Goal: Navigation & Orientation: Find specific page/section

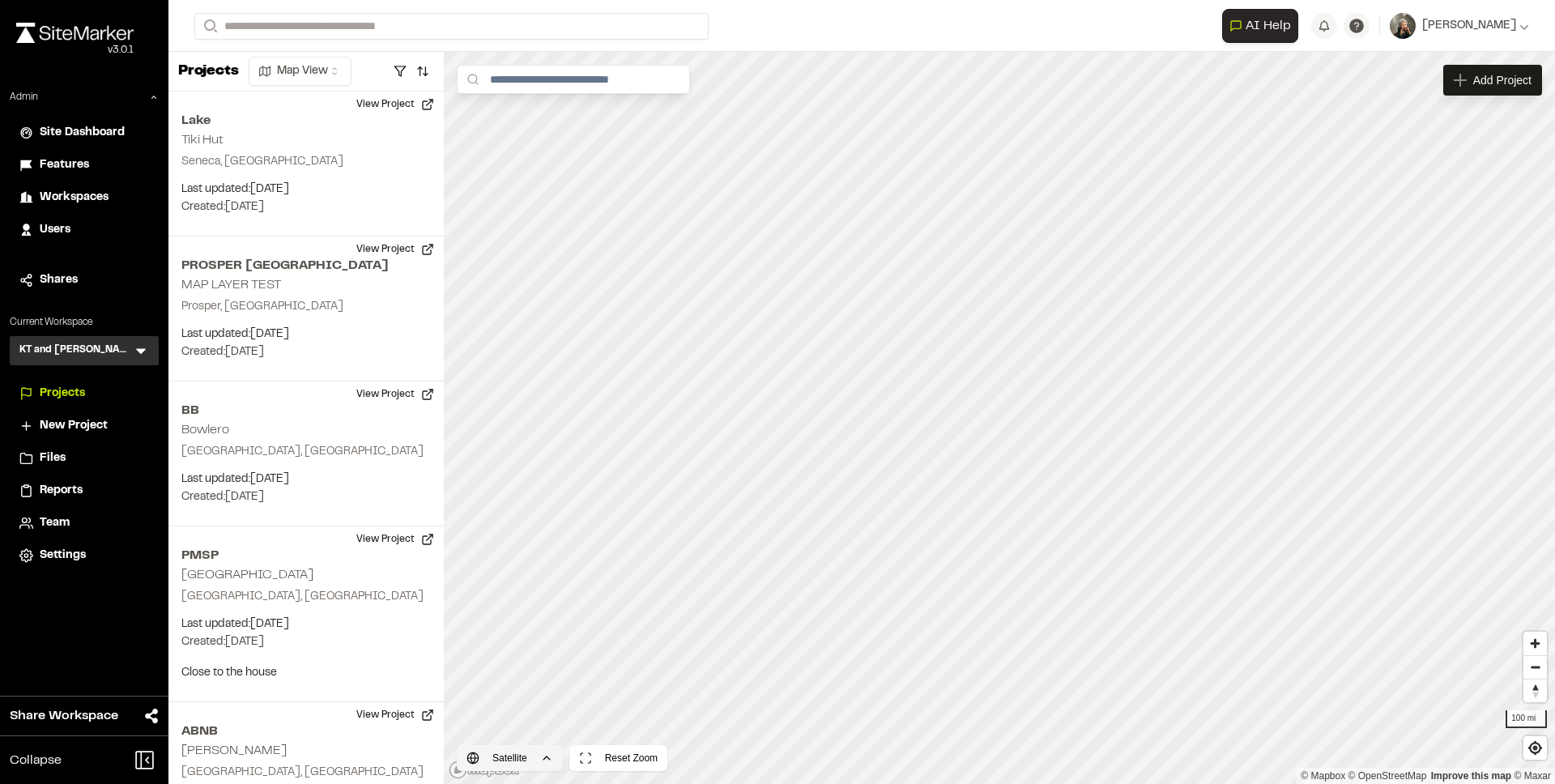
click at [501, 758] on html "Close sidebar v 3.0.1 Admin Site Dashboard Features Workspaces Users Shares Cur…" at bounding box center [778, 392] width 1555 height 784
click at [515, 758] on html "Close sidebar v 3.0.1 Admin Site Dashboard Features Workspaces Users Shares Cur…" at bounding box center [778, 392] width 1555 height 784
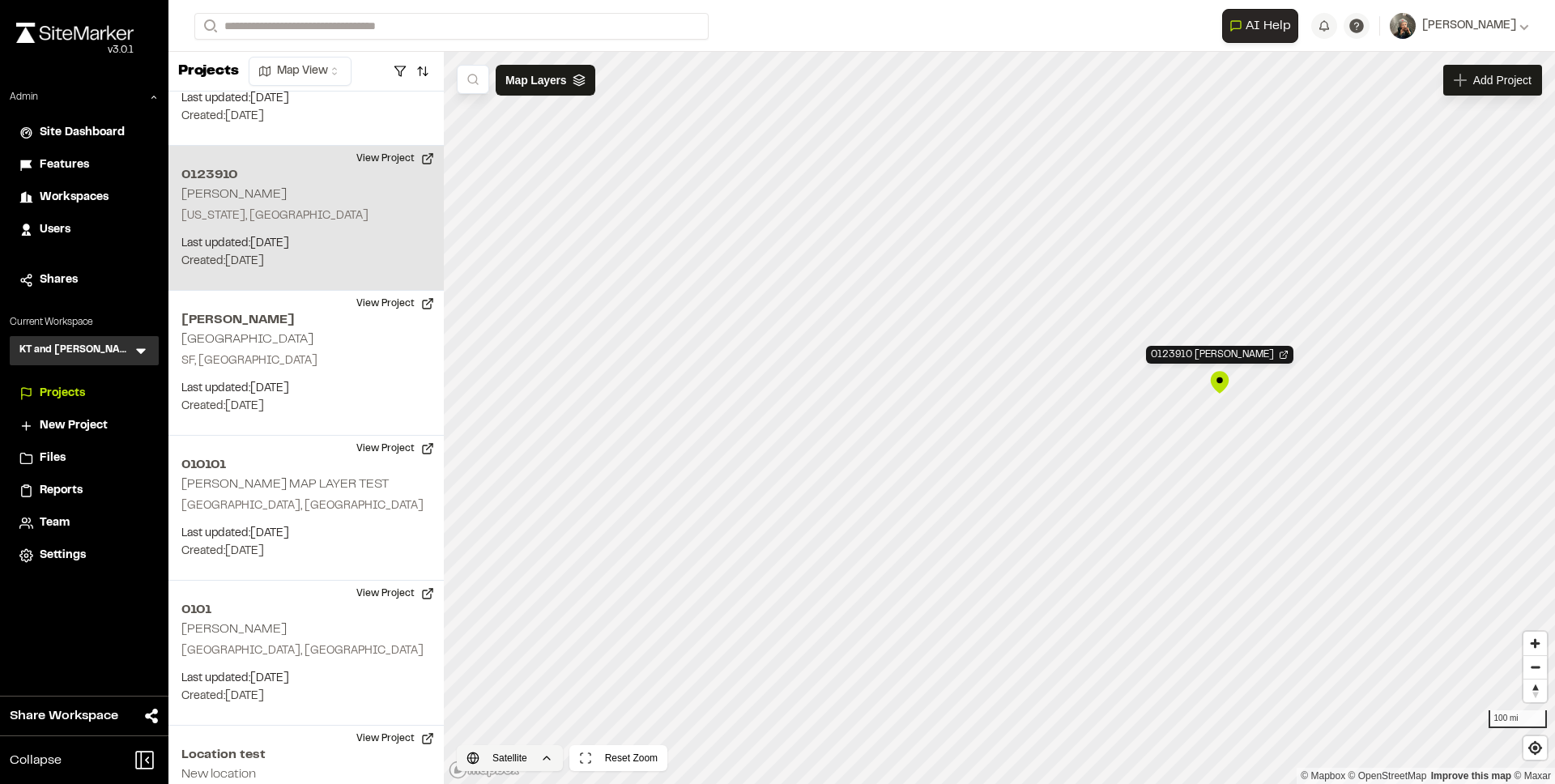
scroll to position [756, 0]
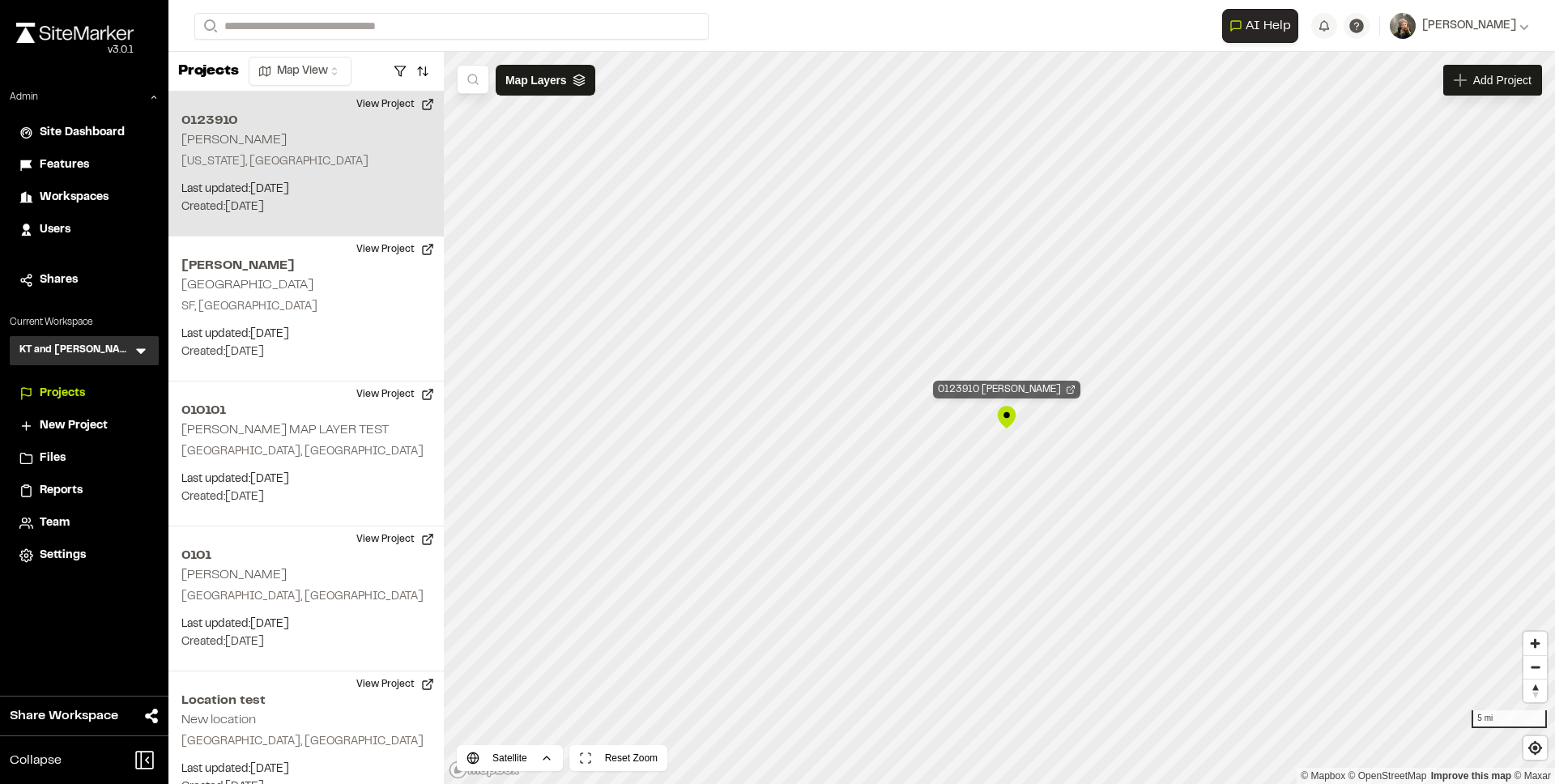
click at [1027, 393] on div "0123910 [PERSON_NAME]" at bounding box center [1007, 389] width 147 height 17
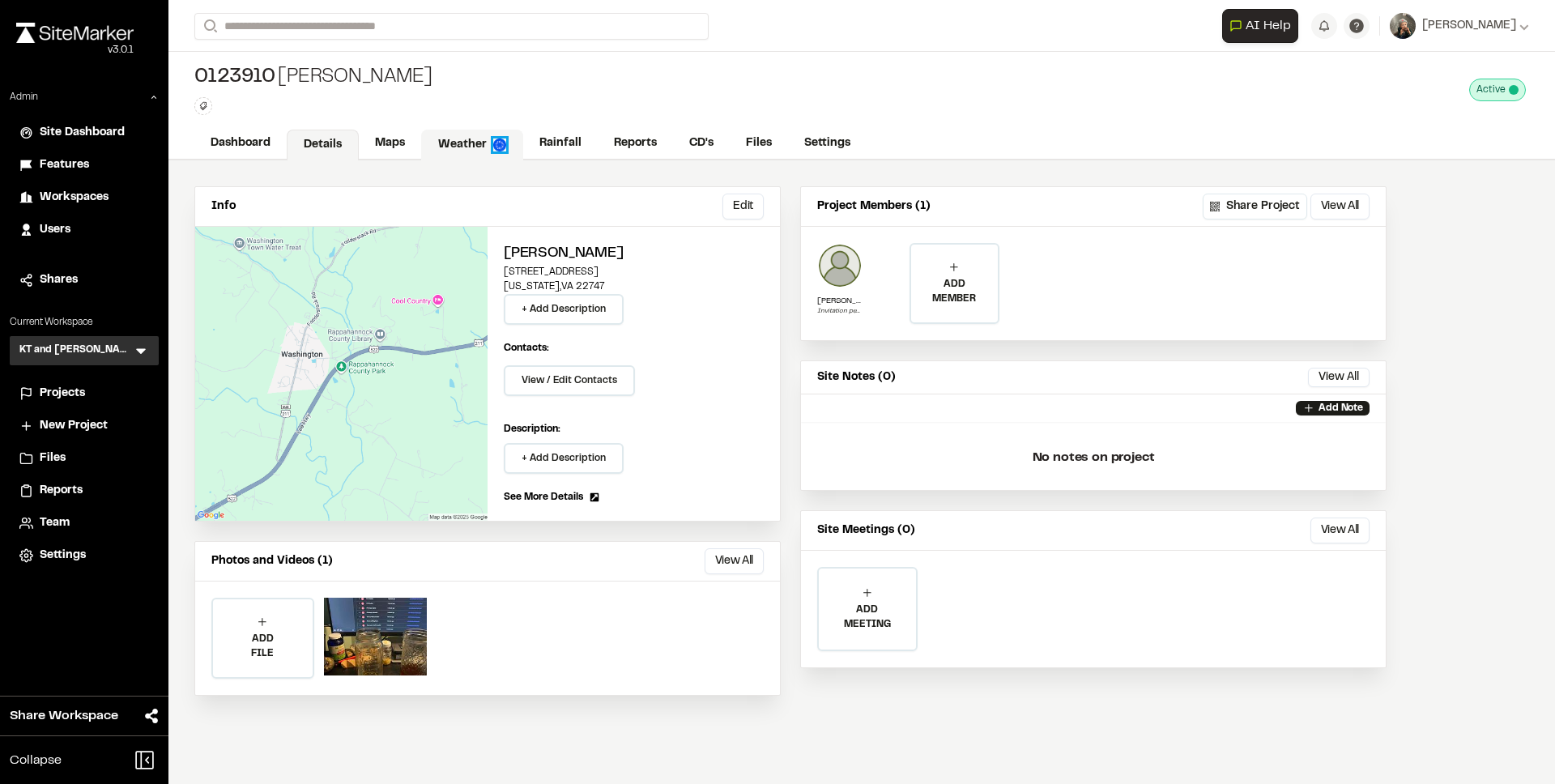
click at [495, 141] on img at bounding box center [499, 144] width 13 height 13
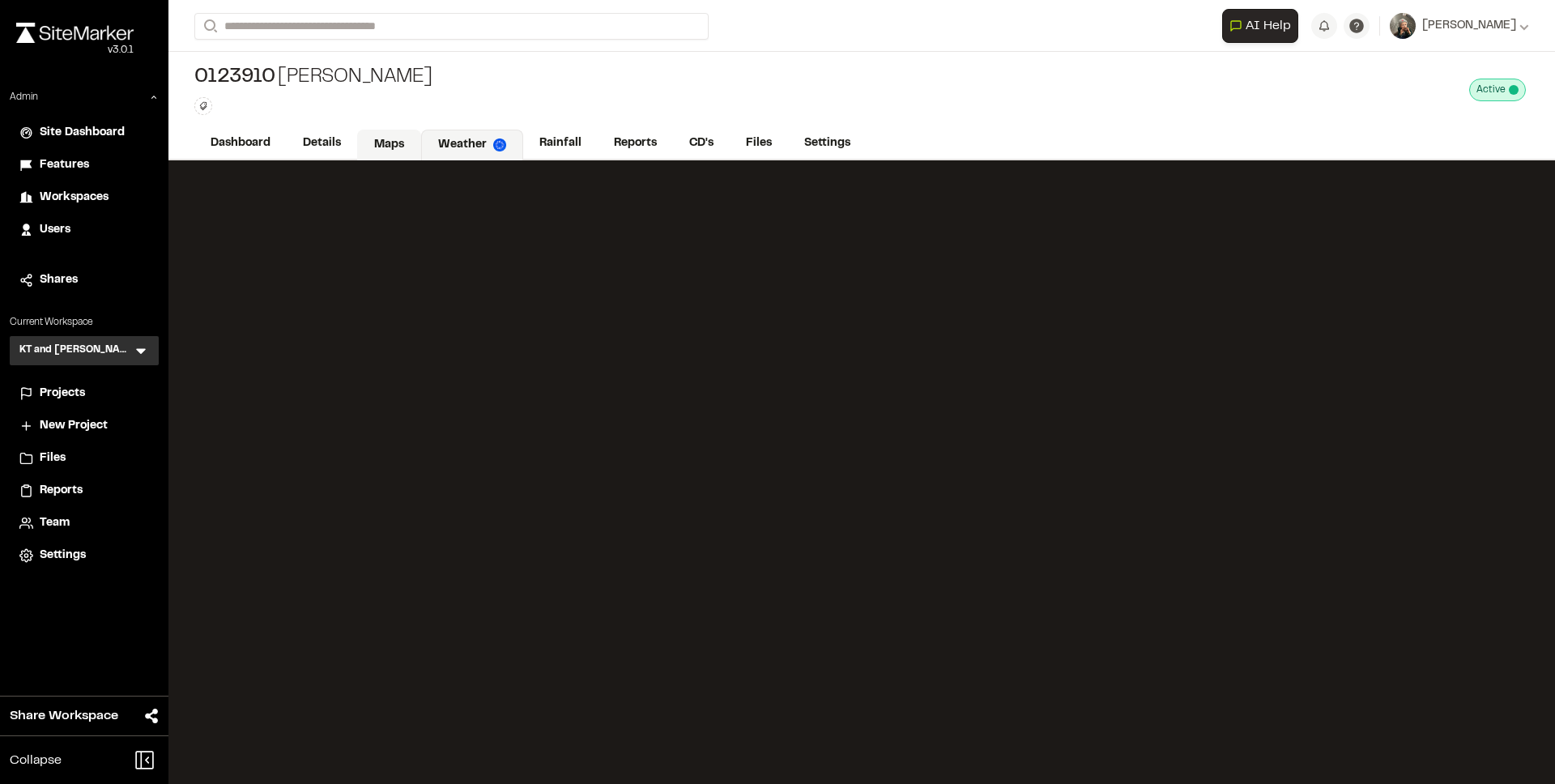
click at [389, 143] on link "Maps" at bounding box center [389, 145] width 64 height 31
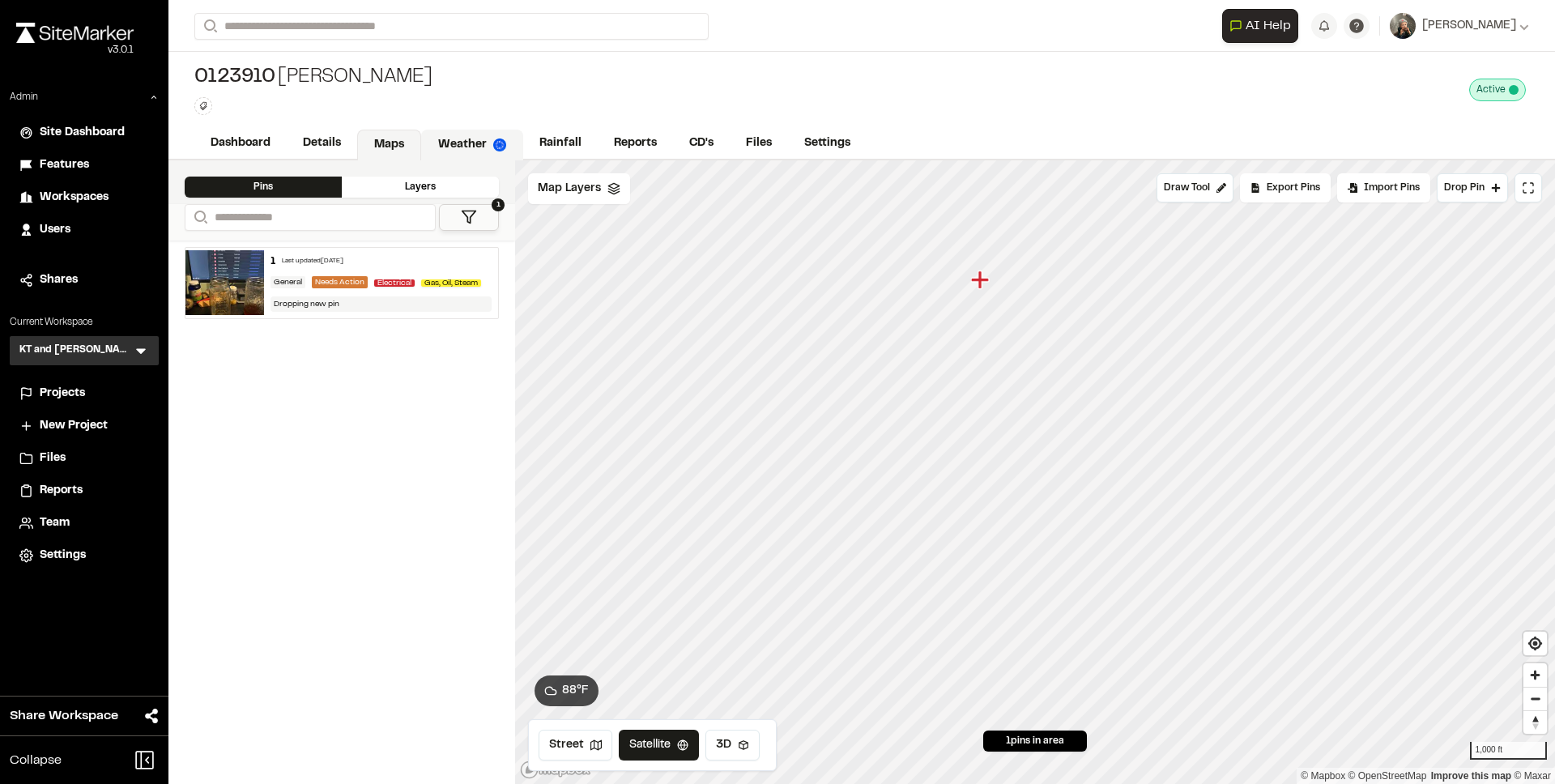
click at [447, 146] on link "Weather" at bounding box center [472, 145] width 102 height 31
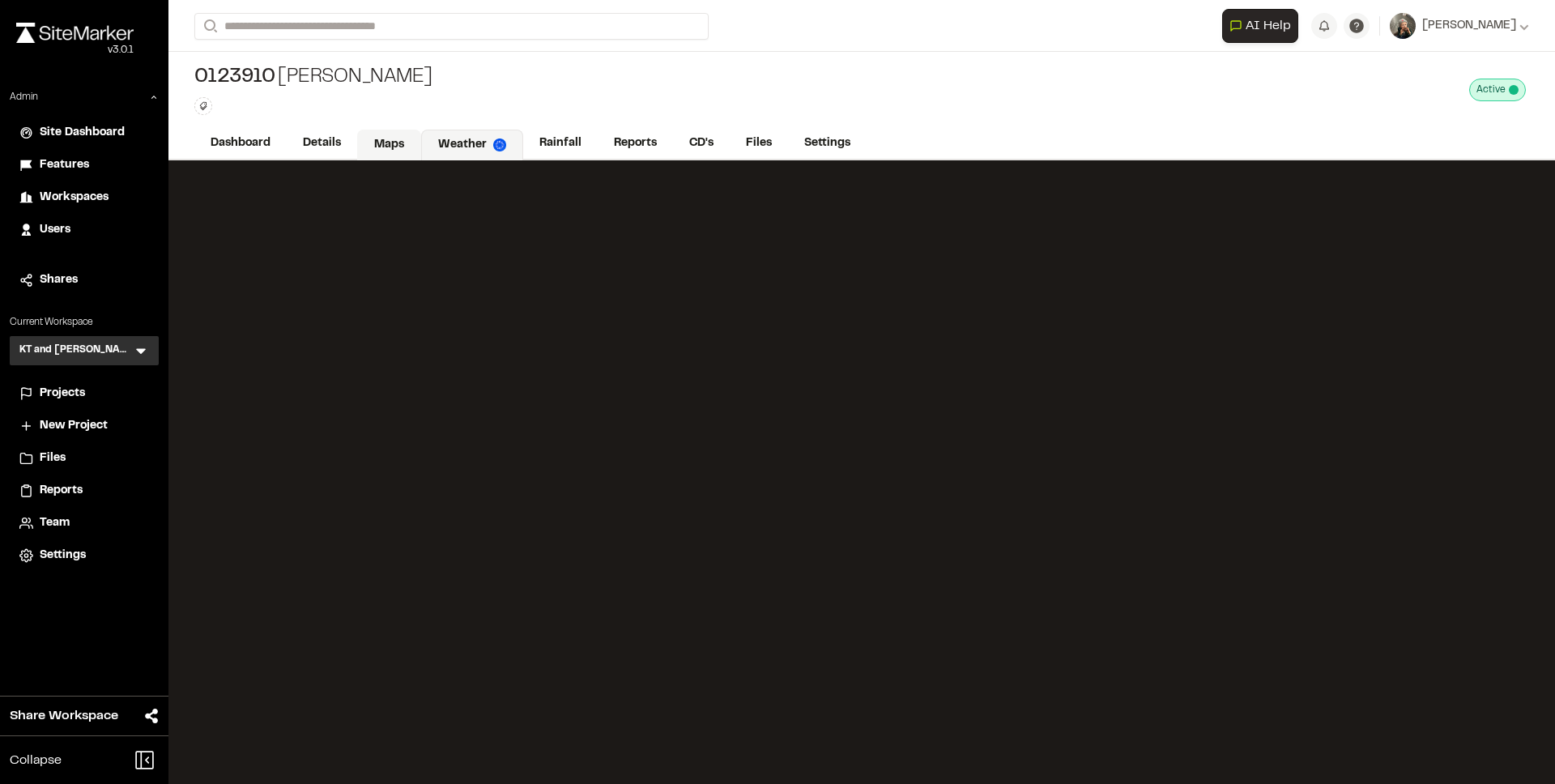
click at [395, 144] on link "Maps" at bounding box center [389, 145] width 64 height 31
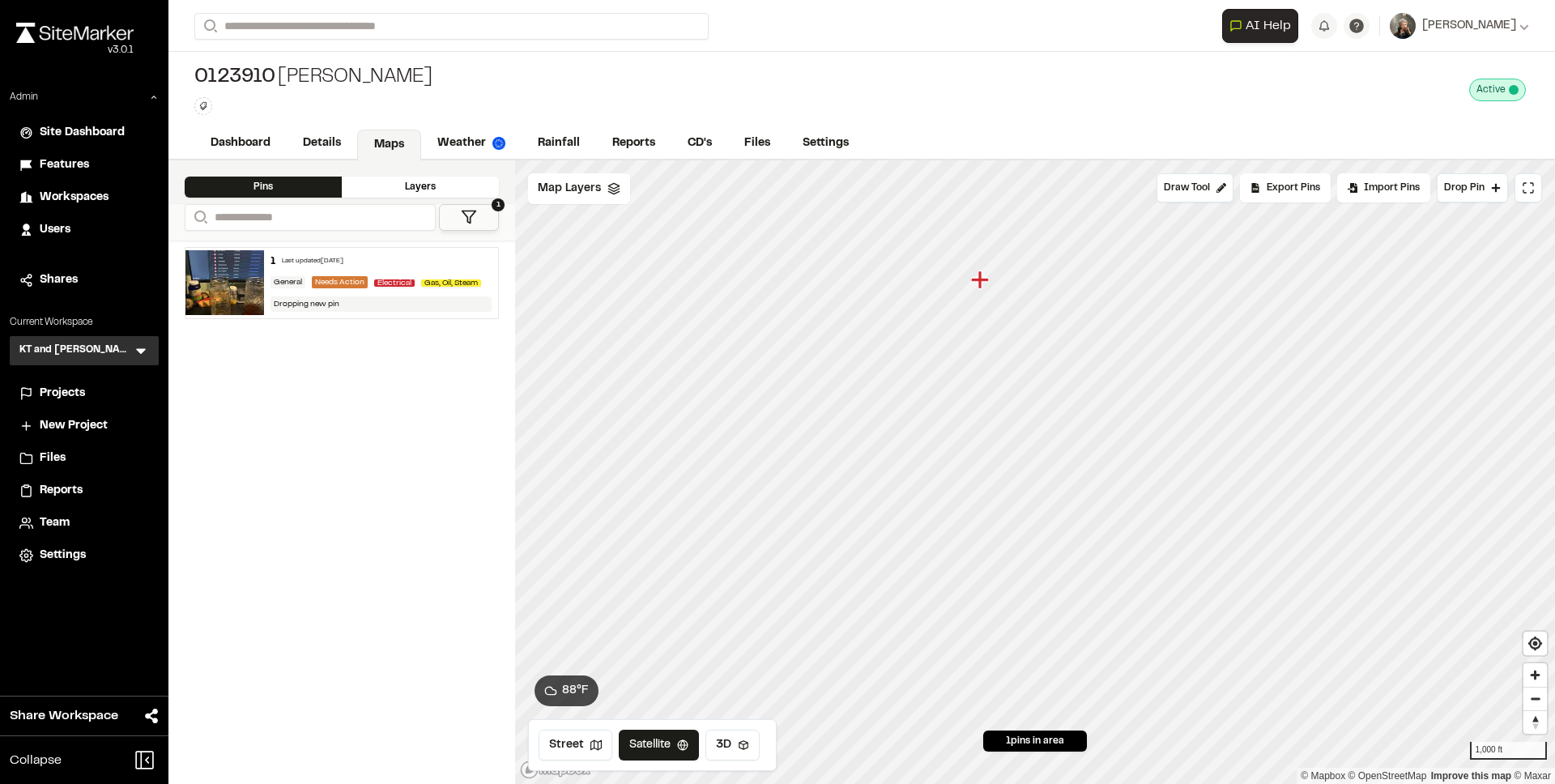
click at [985, 277] on icon "Map marker" at bounding box center [980, 279] width 17 height 17
